Goal: Navigation & Orientation: Understand site structure

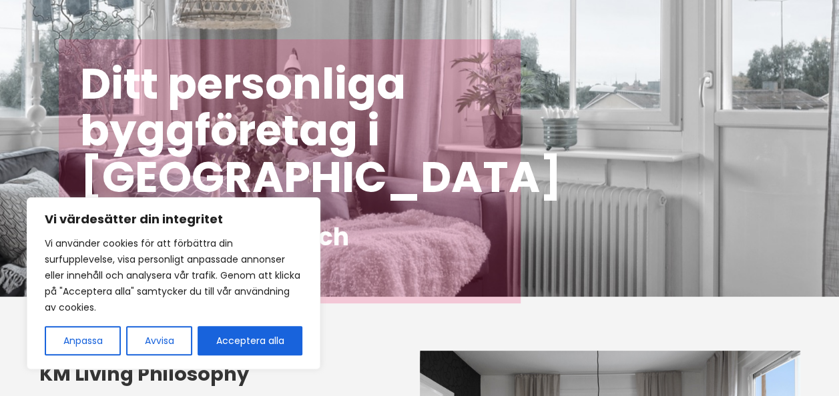
scroll to position [87, 0]
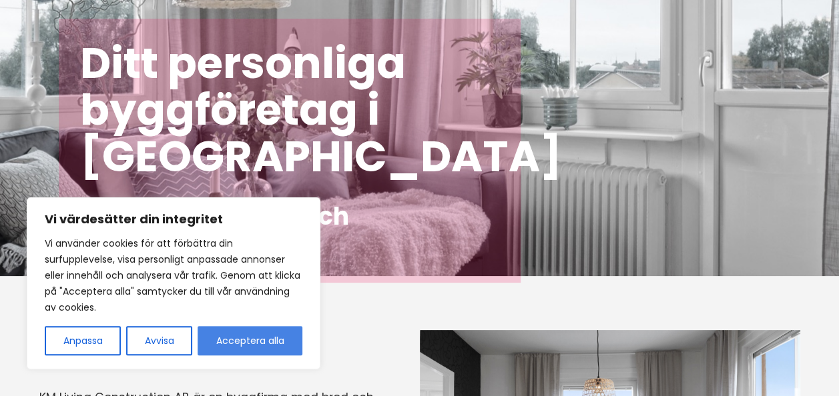
click at [247, 338] on button "Acceptera alla" at bounding box center [249, 340] width 105 height 29
checkbox input "true"
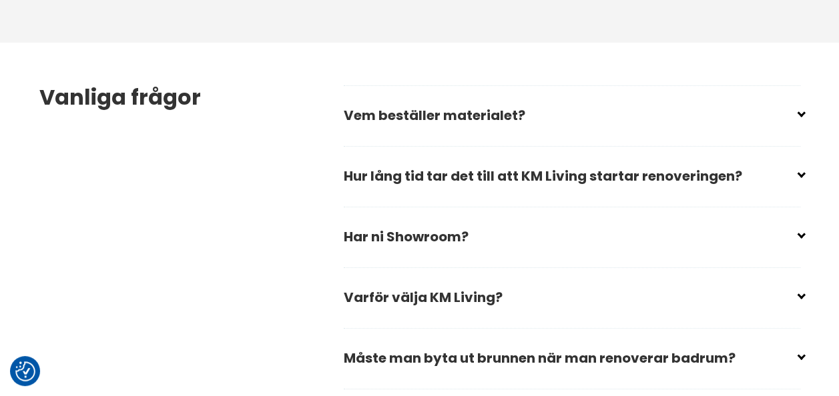
scroll to position [1921, 0]
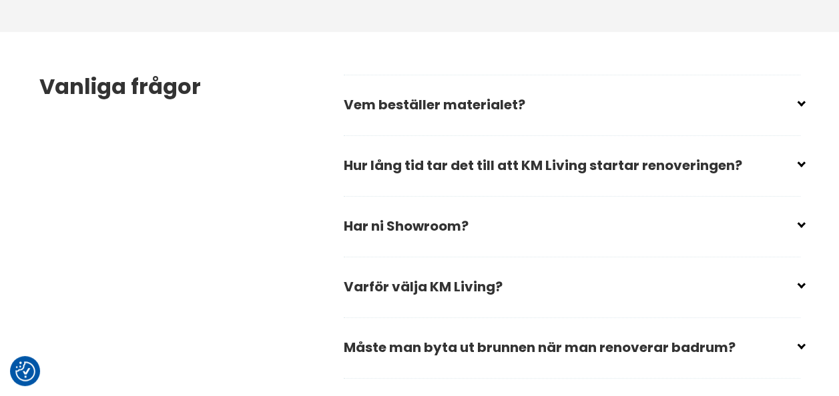
click at [795, 101] on input "checkbox" at bounding box center [574, 99] width 456 height 20
checkbox input "false"
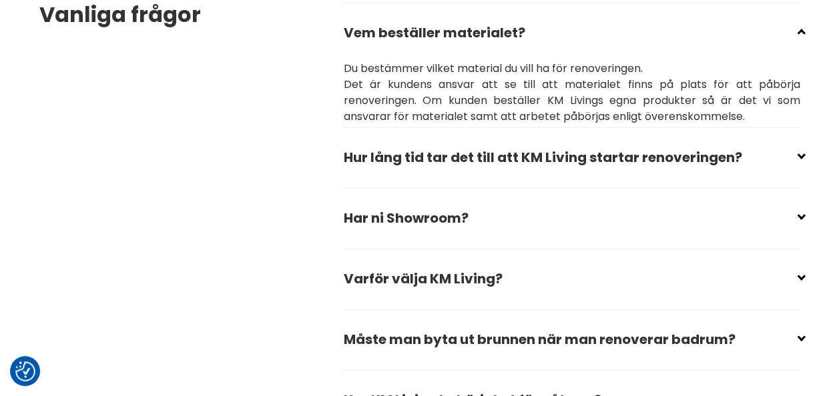
scroll to position [2009, 0]
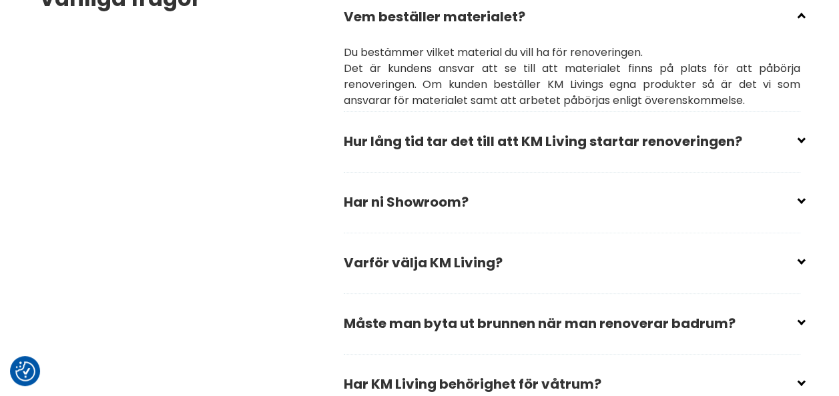
click at [805, 143] on div "Vanliga frågor Vem beställer materialet? Du bestämmer vilket material du vill h…" at bounding box center [420, 231] width 782 height 574
click at [803, 141] on div "Vanliga frågor Vem beställer materialet? Du bestämmer vilket material du vill h…" at bounding box center [420, 231] width 782 height 574
click at [798, 139] on input "checkbox" at bounding box center [574, 136] width 456 height 20
checkbox input "false"
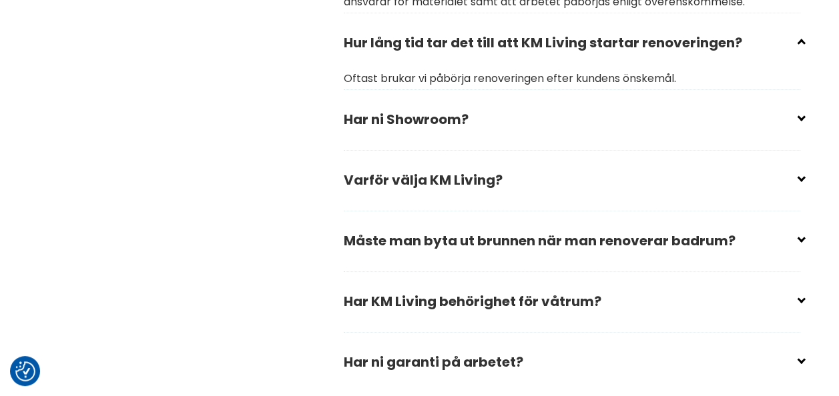
scroll to position [2114, 0]
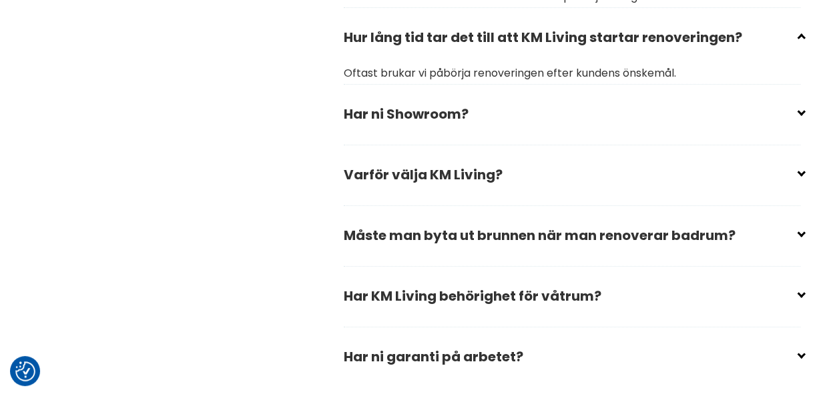
click at [801, 111] on input "checkbox" at bounding box center [574, 109] width 456 height 20
checkbox input "false"
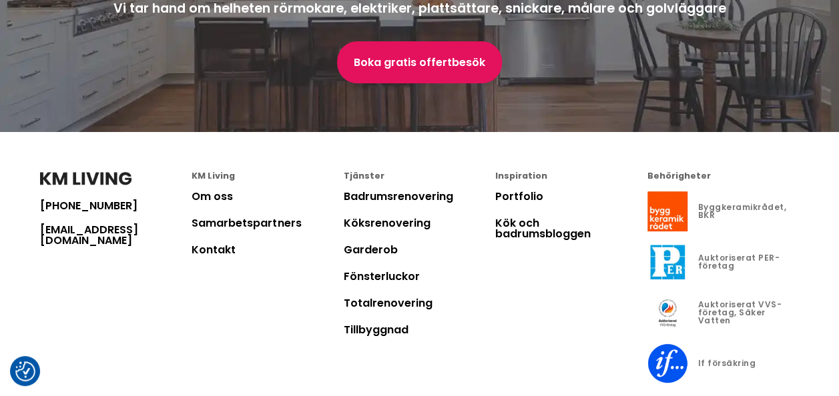
scroll to position [3823, 0]
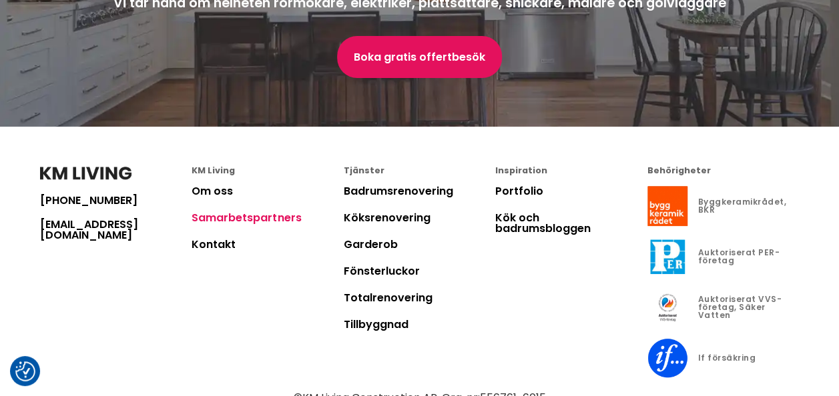
click at [233, 225] on link "Samarbetspartners" at bounding box center [245, 217] width 109 height 15
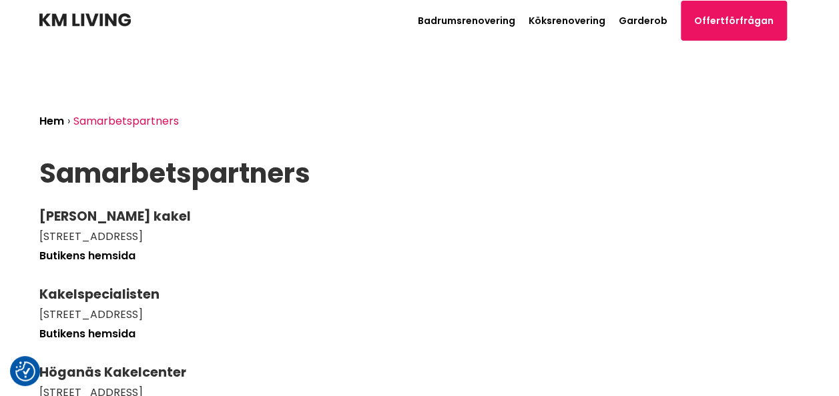
scroll to position [3797, 0]
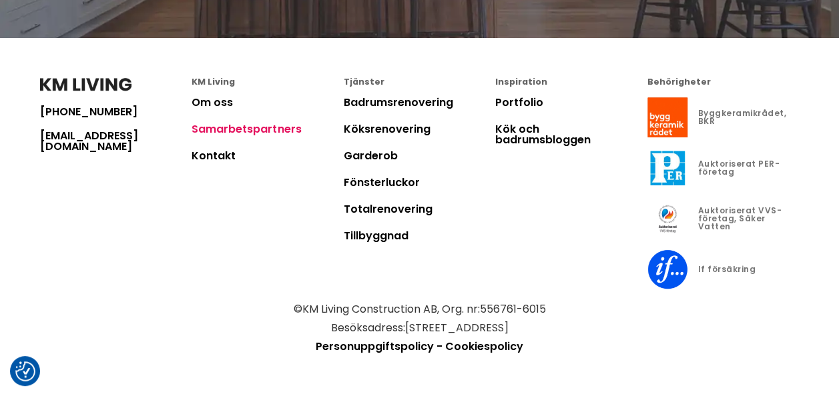
click at [232, 130] on link "Samarbetspartners" at bounding box center [245, 128] width 109 height 15
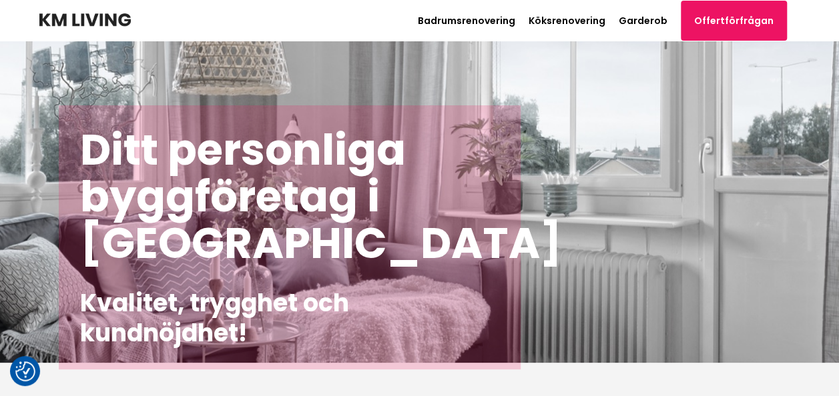
scroll to position [3797, 0]
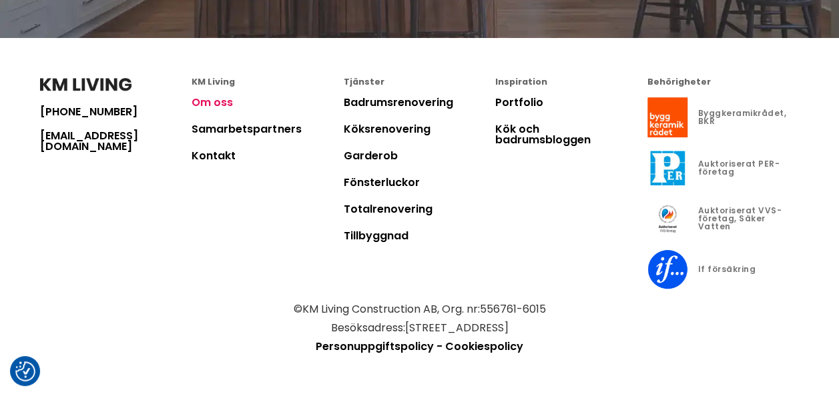
click at [213, 103] on link "Om oss" at bounding box center [211, 102] width 41 height 15
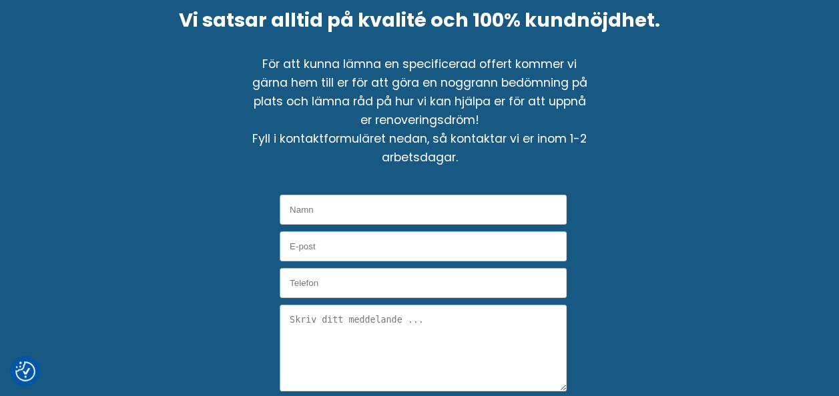
scroll to position [2868, 0]
